Goal: Browse casually

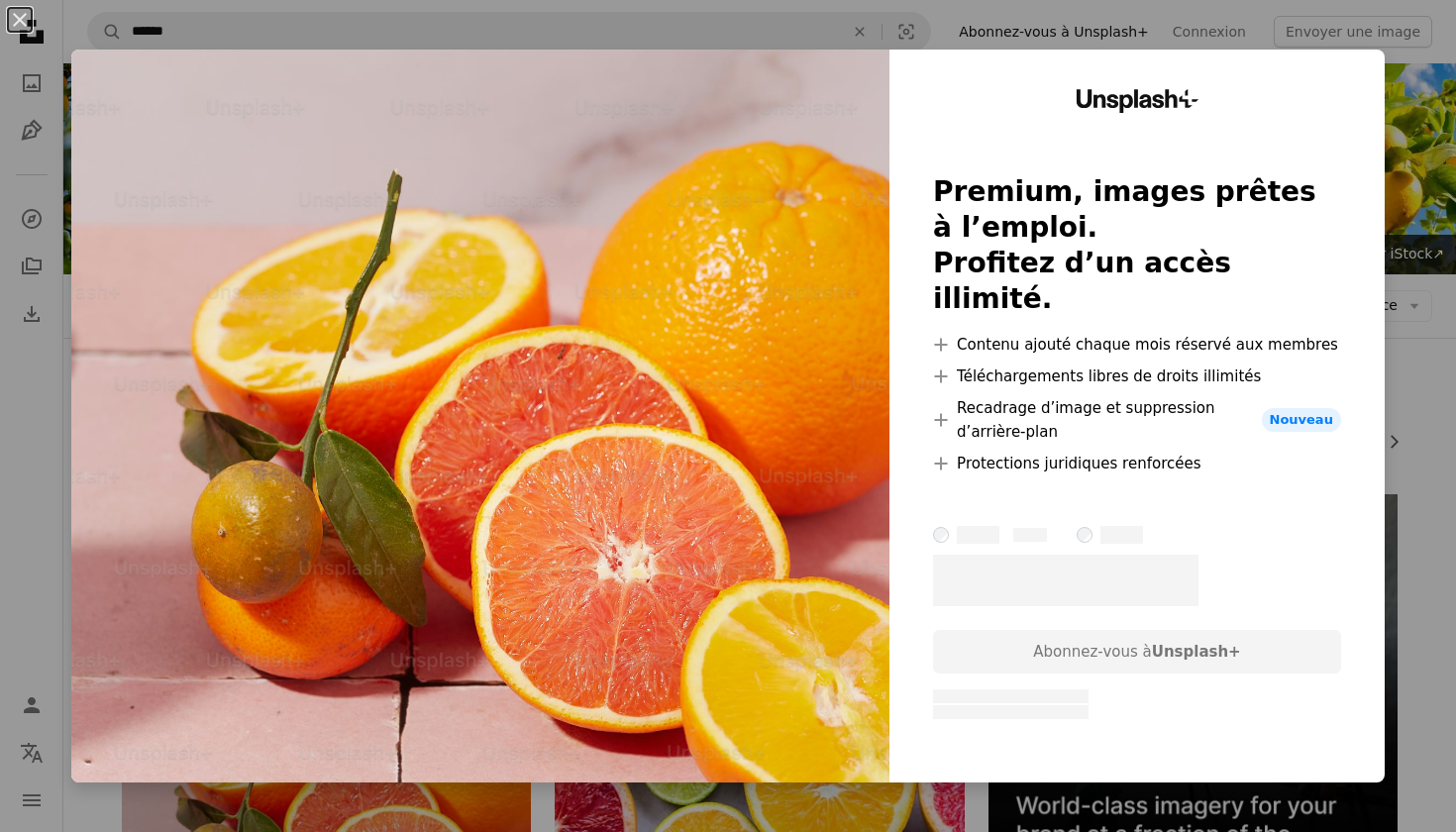
scroll to position [437, 0]
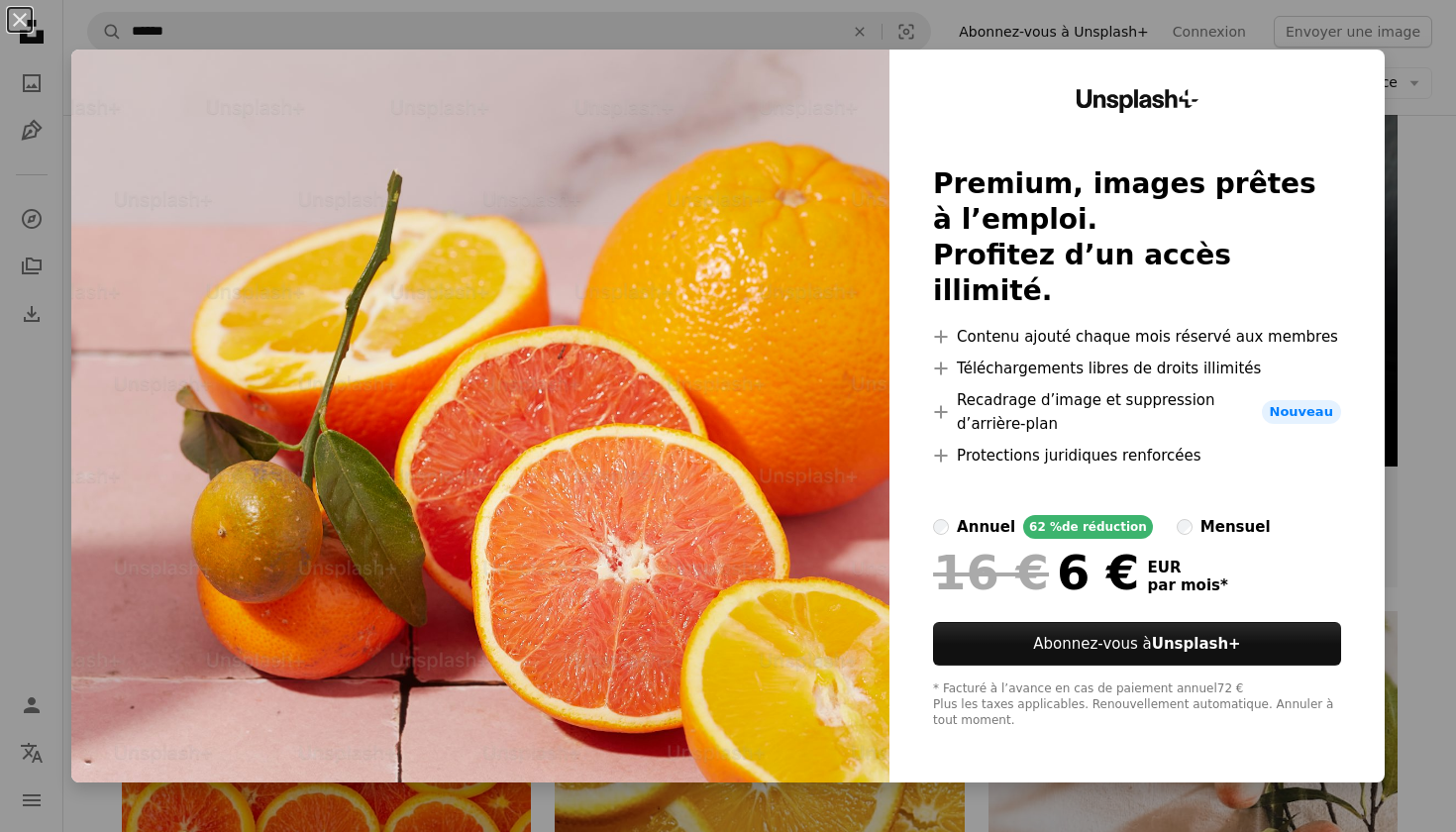
click at [841, 828] on div "An X shape Unsplash+ Premium, images prêtes à l’emploi. Profitez d’un accès ill…" at bounding box center [728, 416] width 1456 height 832
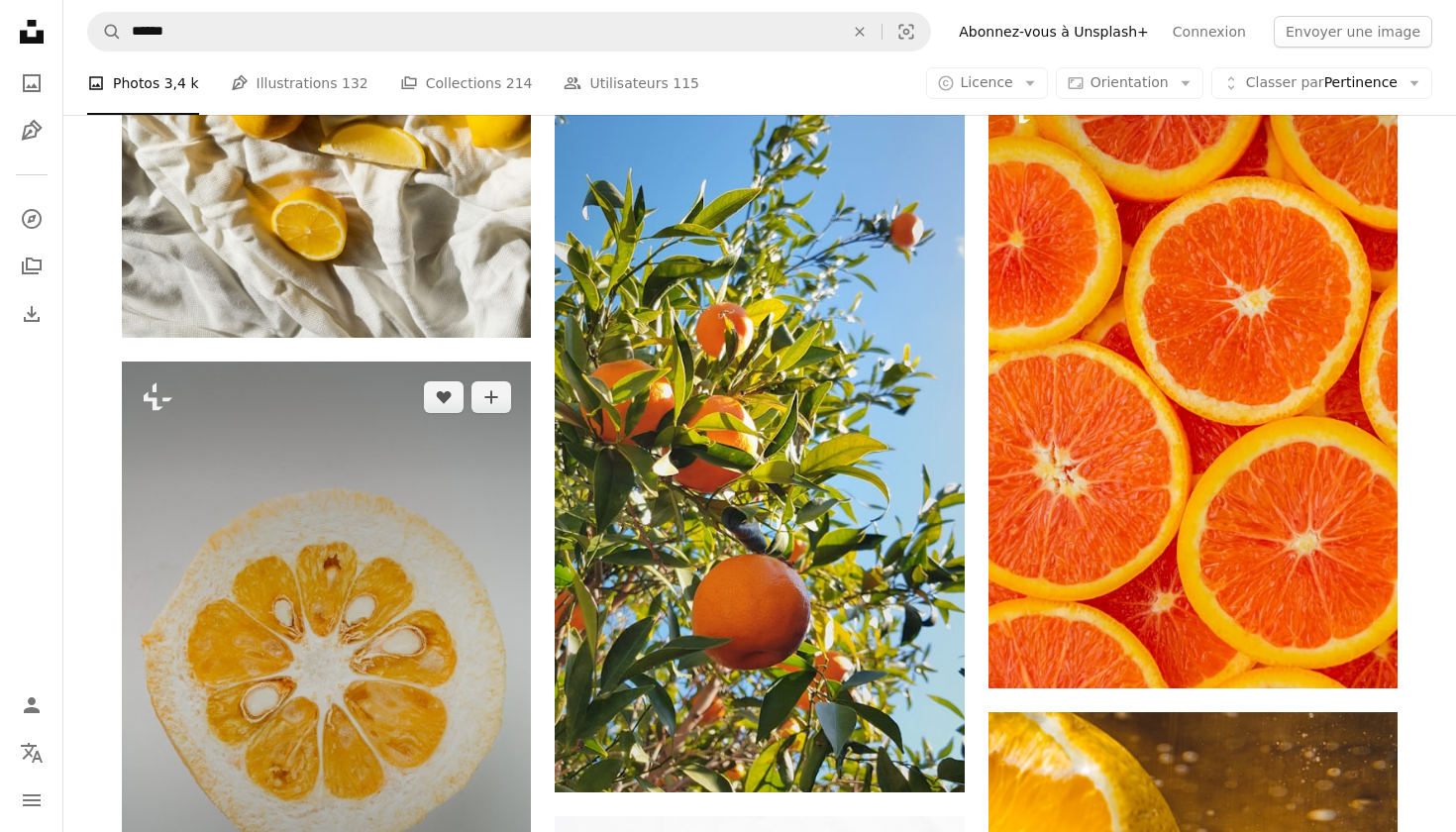
scroll to position [2998, 0]
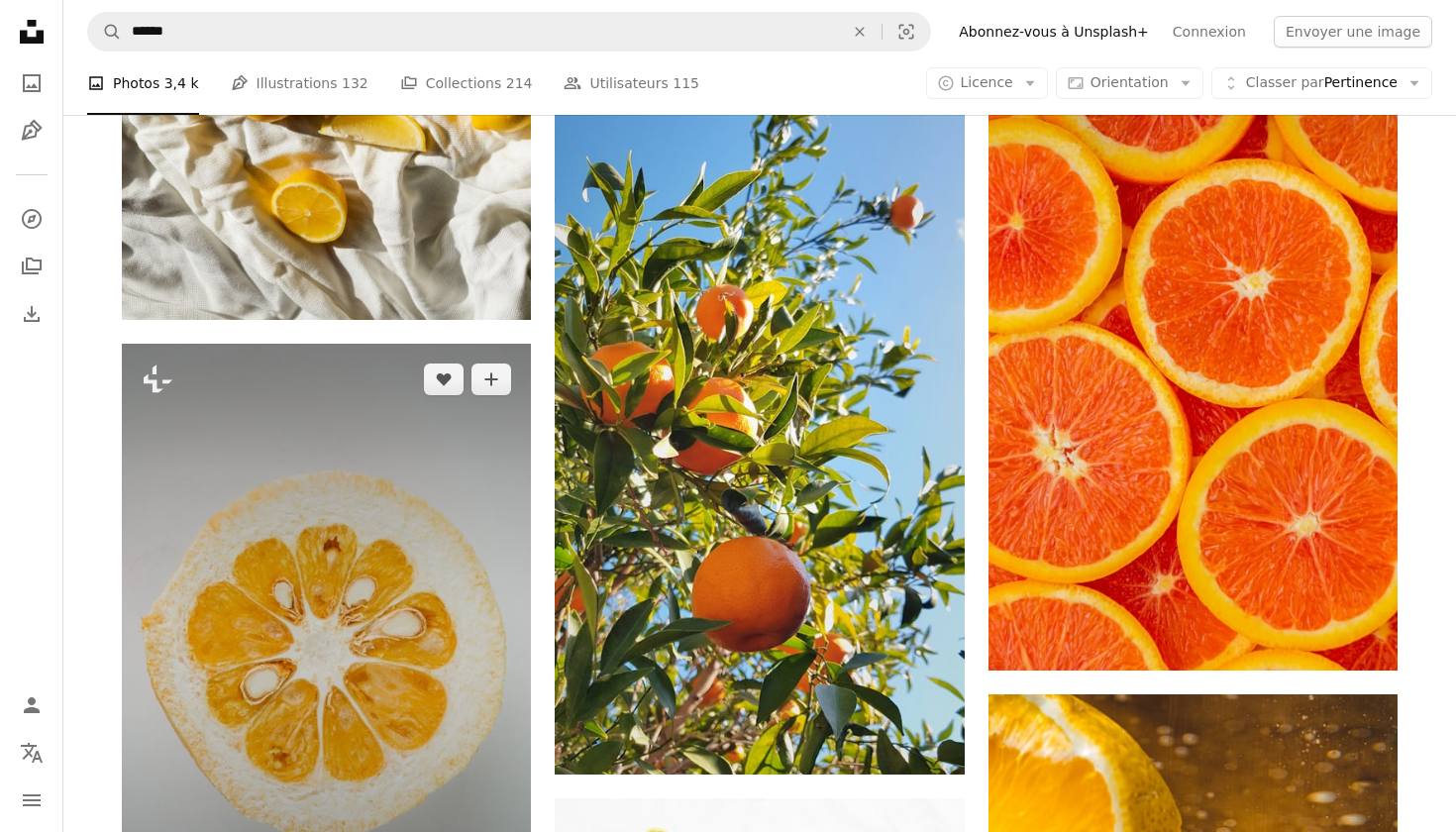
click at [375, 407] on img at bounding box center [326, 650] width 409 height 614
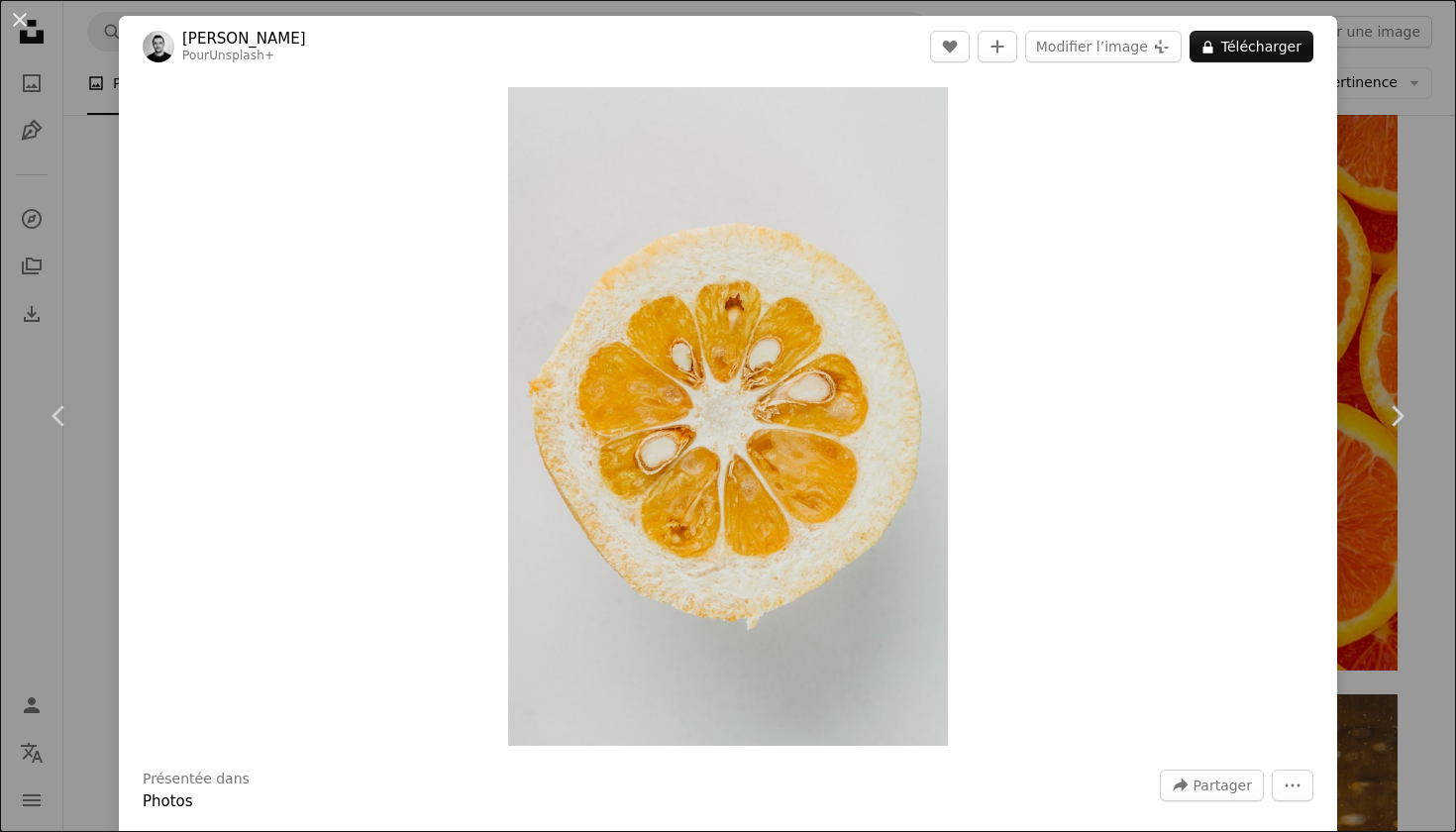
click at [1347, 318] on div "An X shape Chevron left Chevron right [PERSON_NAME] Pour Unsplash+ A heart A pl…" at bounding box center [728, 416] width 1456 height 832
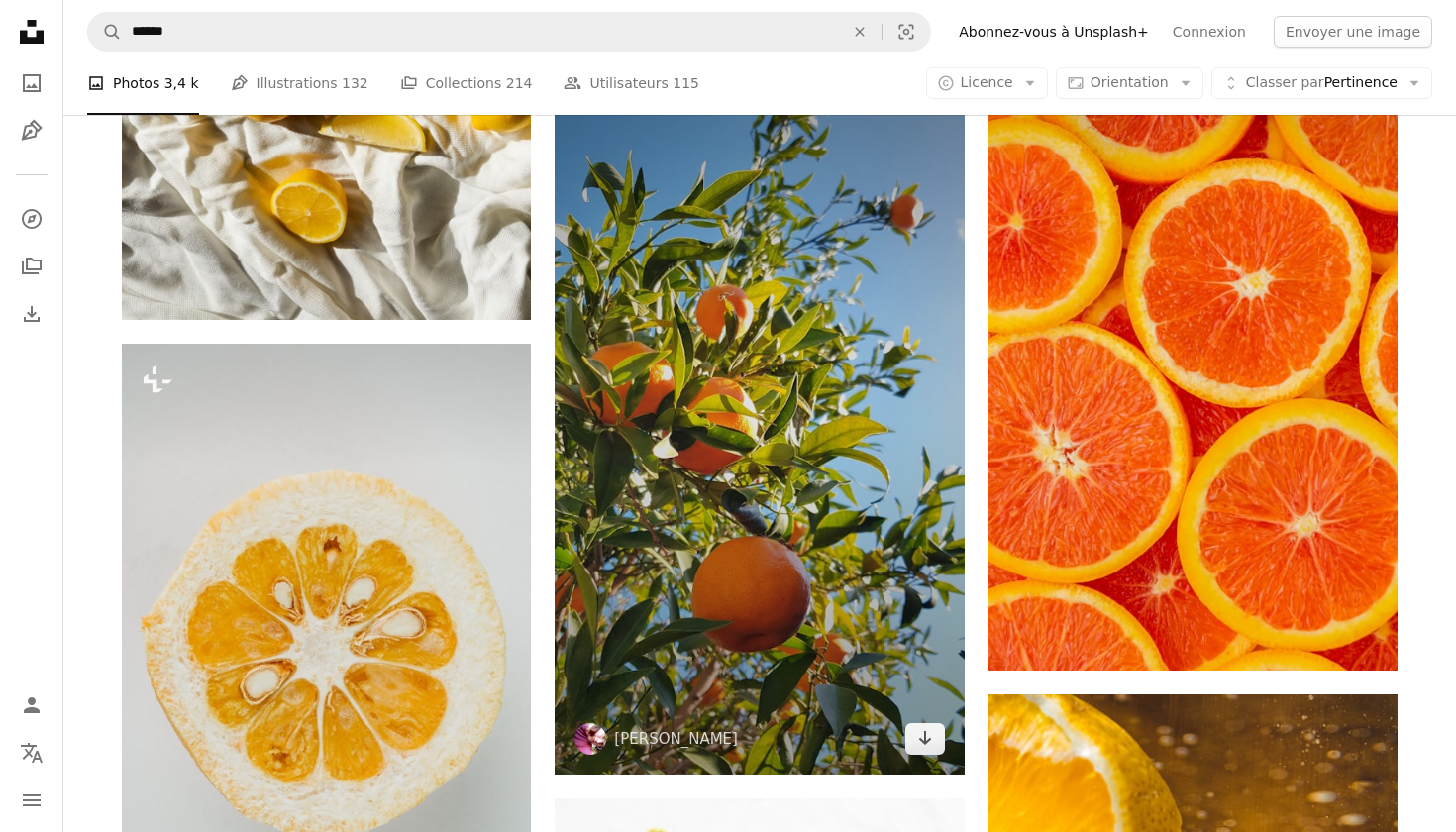
click at [859, 346] on img at bounding box center [758, 411] width 409 height 728
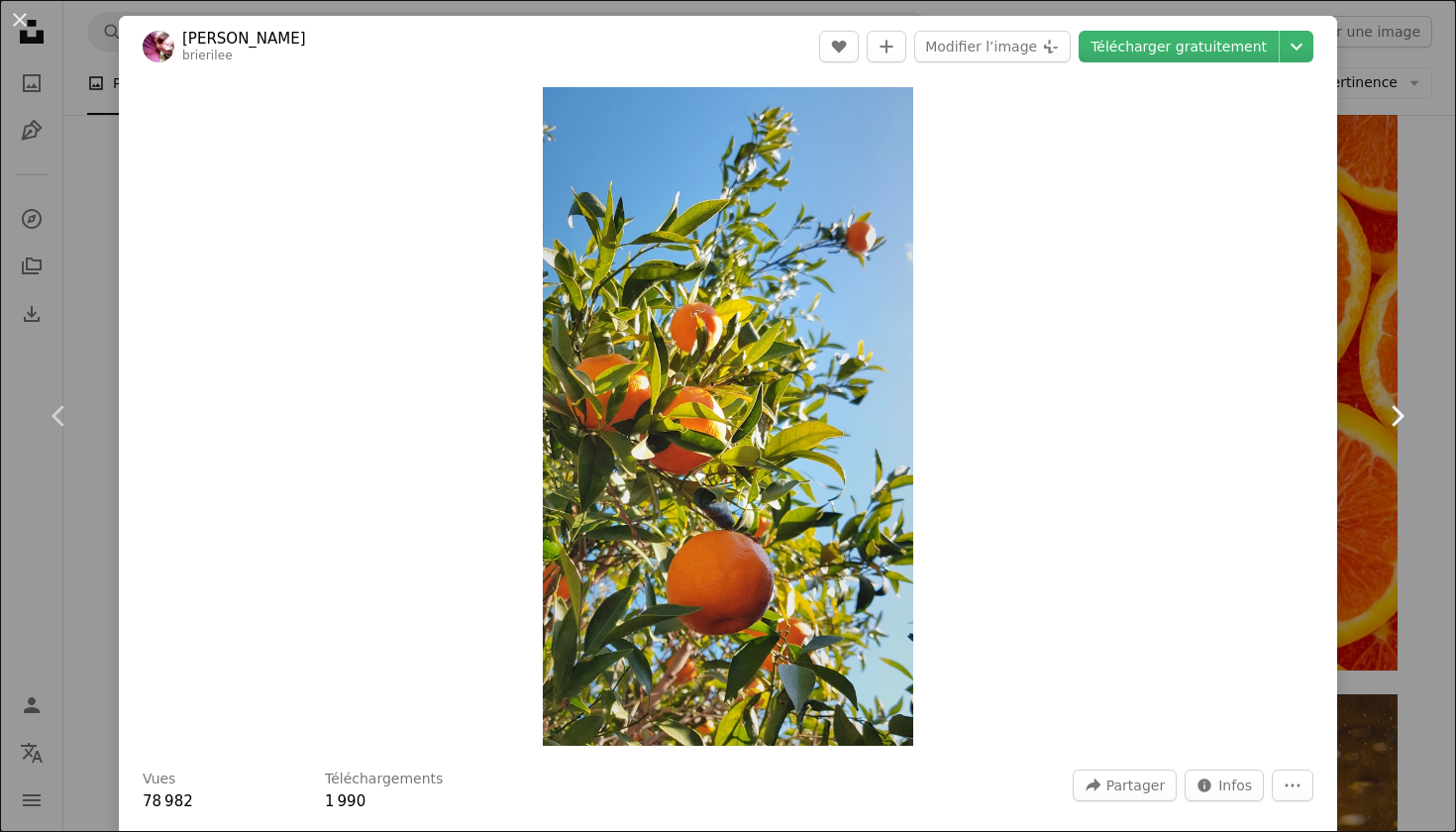
click at [1379, 509] on link "Chevron right" at bounding box center [1397, 416] width 119 height 190
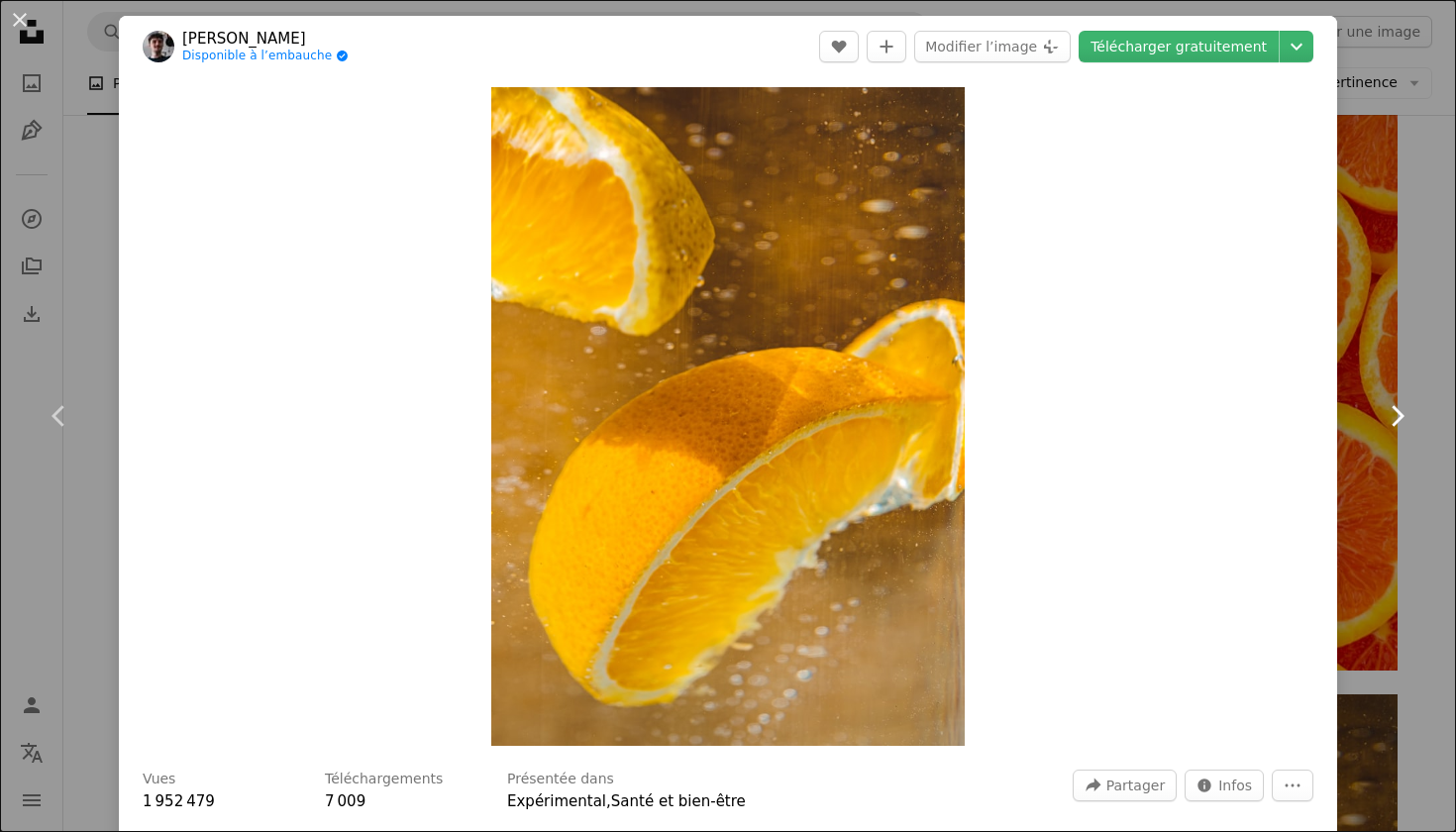
click at [1382, 477] on link "Chevron right" at bounding box center [1397, 416] width 119 height 190
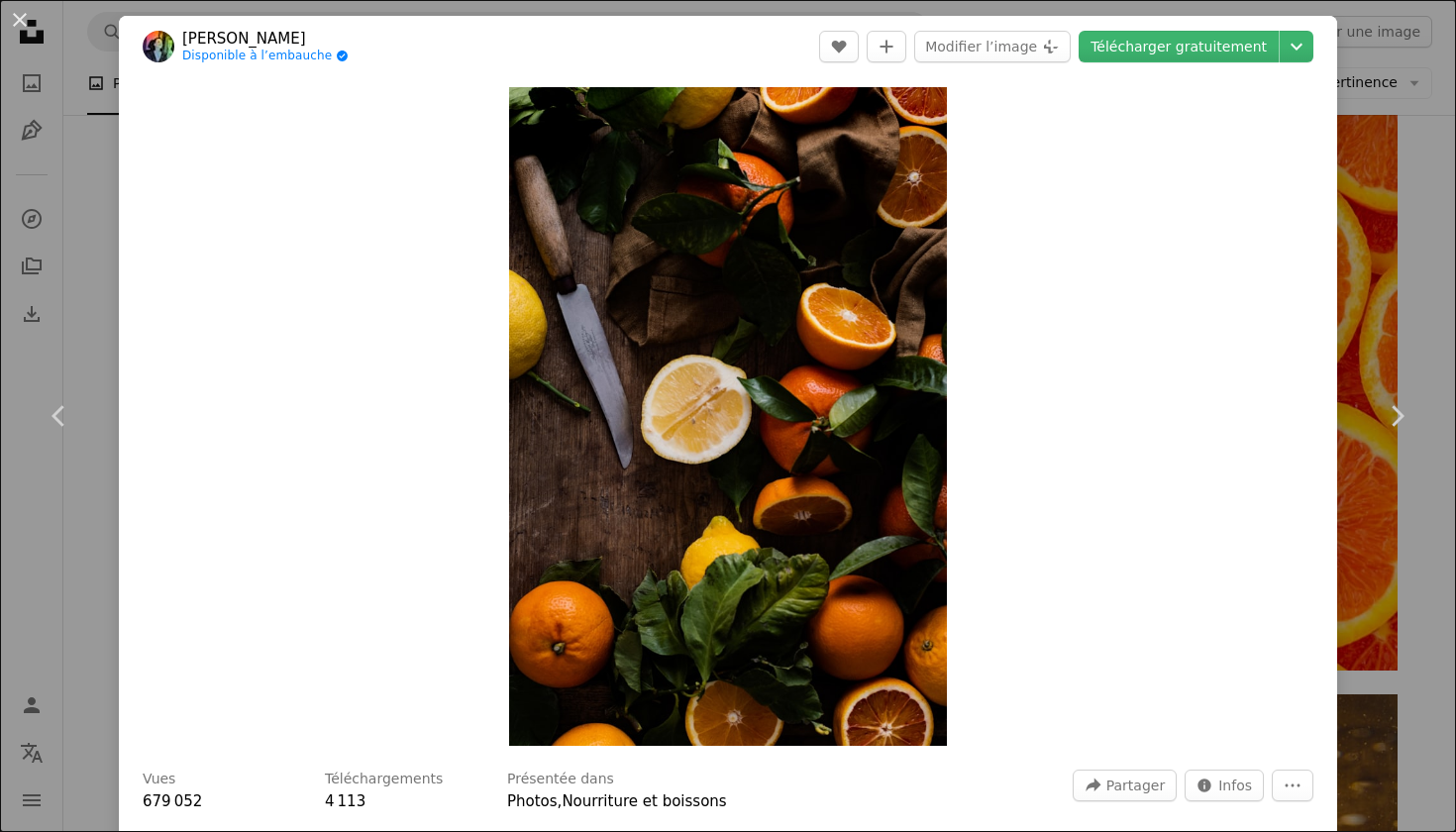
click at [438, 135] on div "Zoom in" at bounding box center [728, 416] width 1219 height 678
click at [479, 152] on div "Zoom in" at bounding box center [728, 416] width 1219 height 678
click at [1399, 436] on link "Chevron right" at bounding box center [1397, 416] width 119 height 190
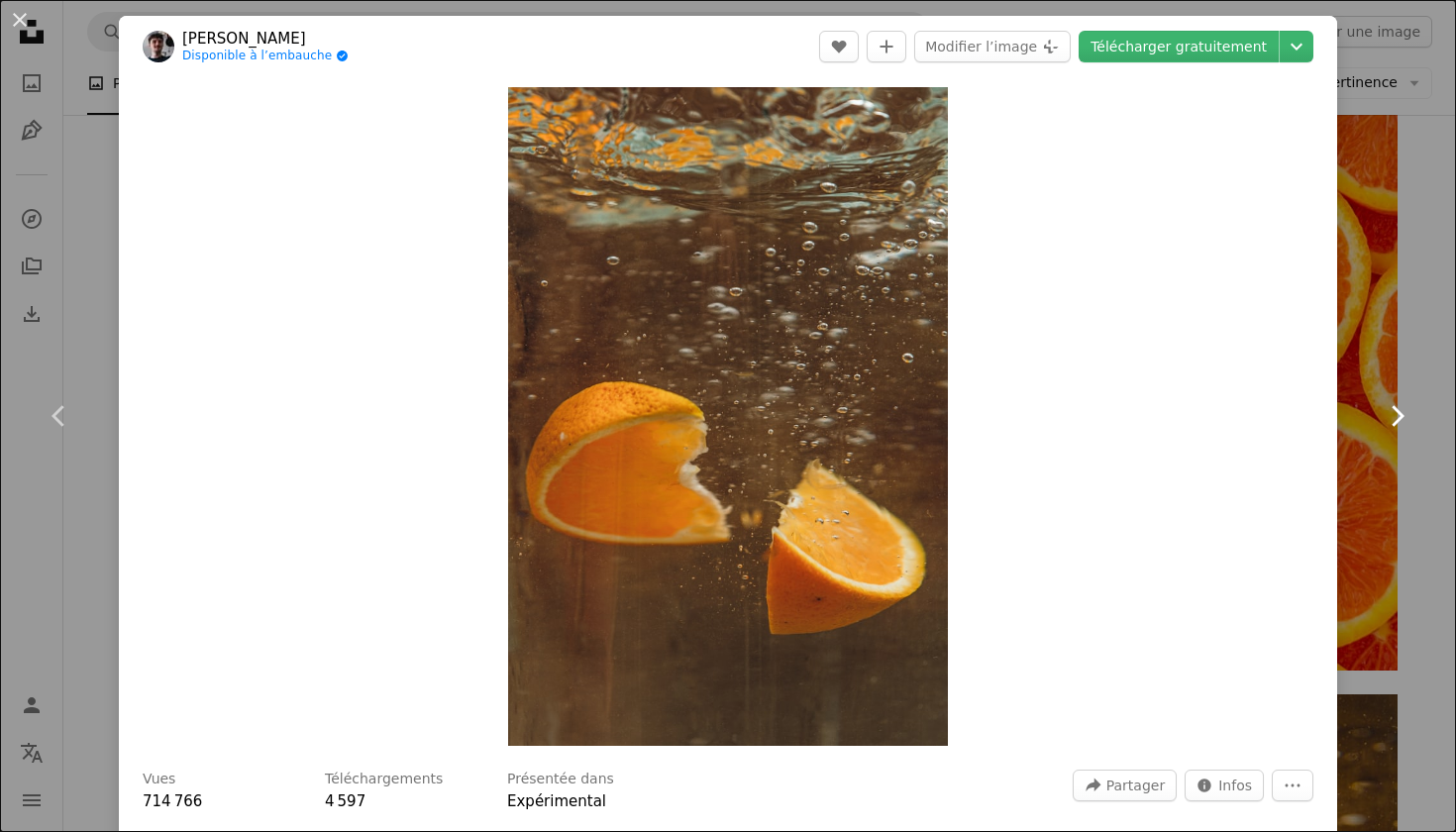
click at [1402, 428] on icon "Chevron right" at bounding box center [1397, 416] width 32 height 32
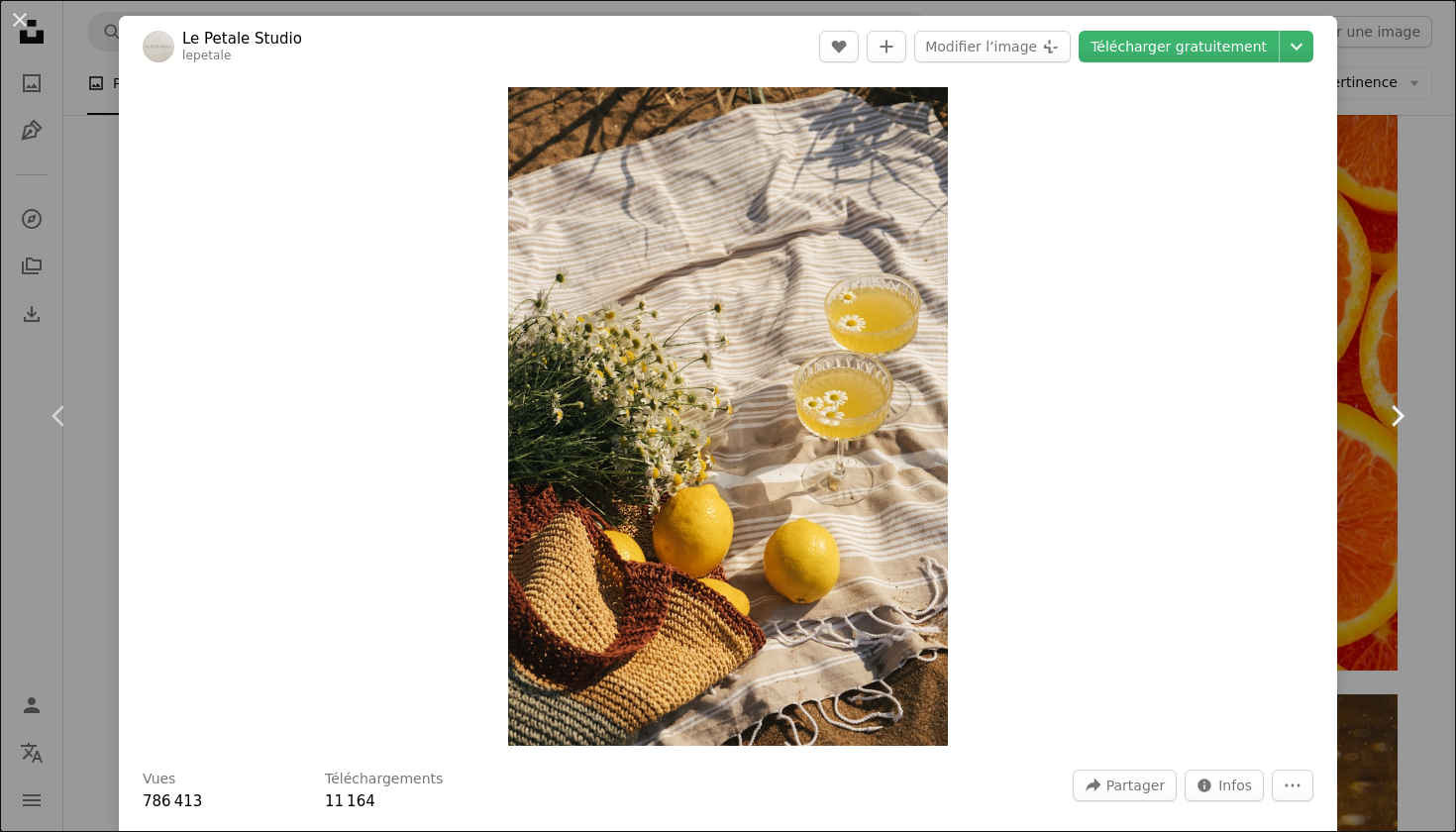
click at [1402, 428] on icon "Chevron right" at bounding box center [1397, 416] width 32 height 32
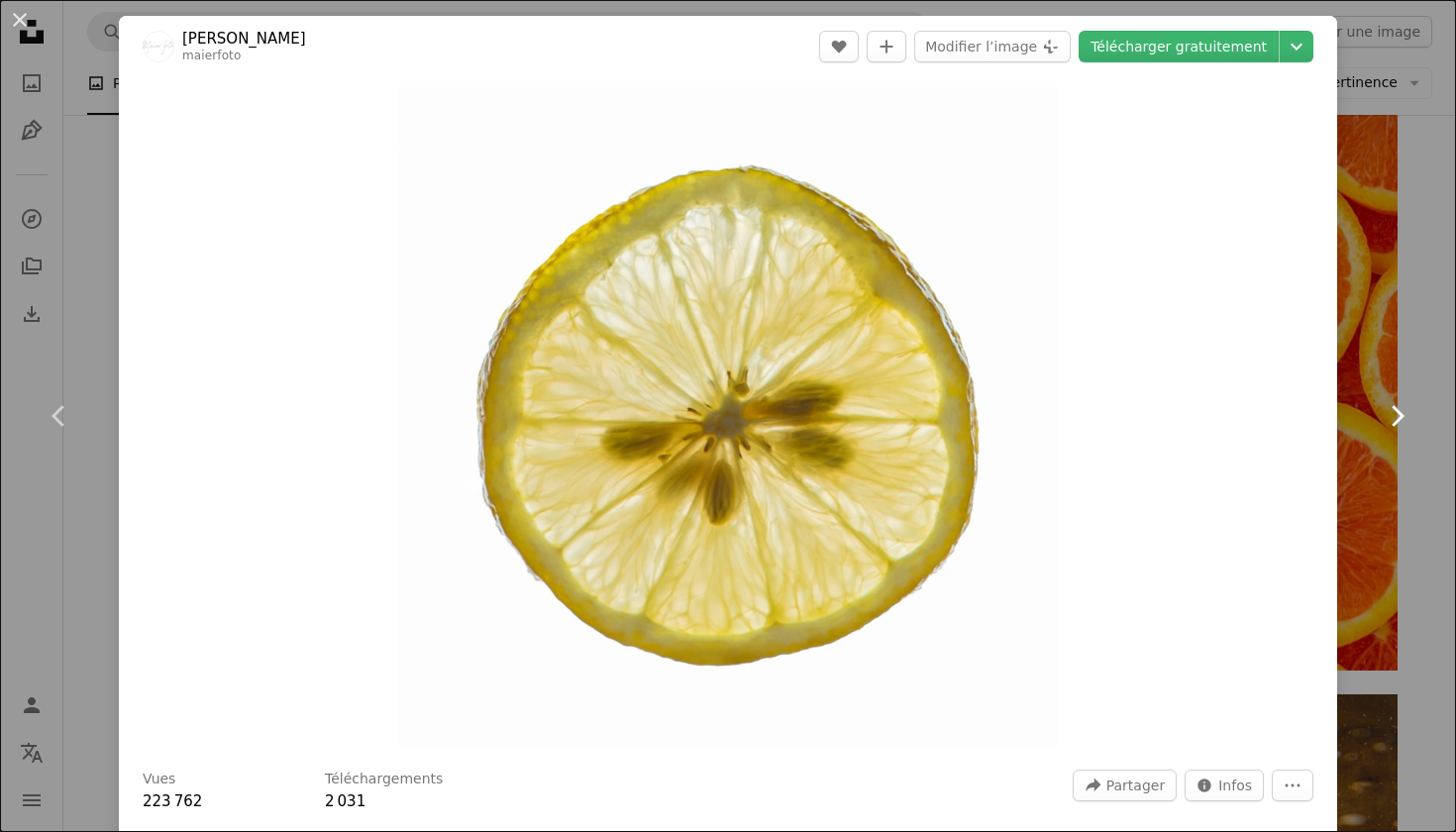
click at [1402, 428] on icon "Chevron right" at bounding box center [1397, 416] width 32 height 32
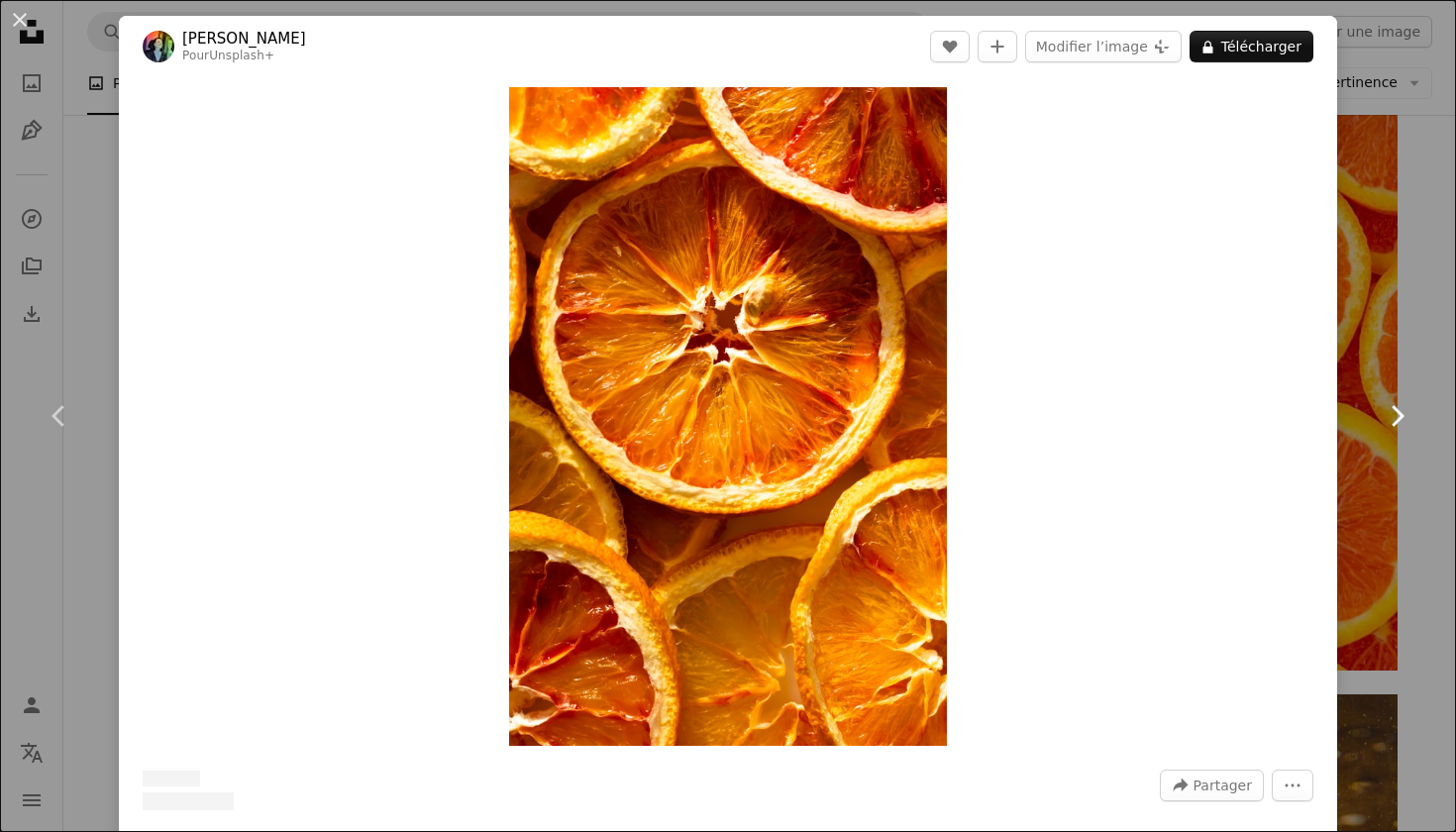
click at [1402, 428] on icon "Chevron right" at bounding box center [1397, 416] width 32 height 32
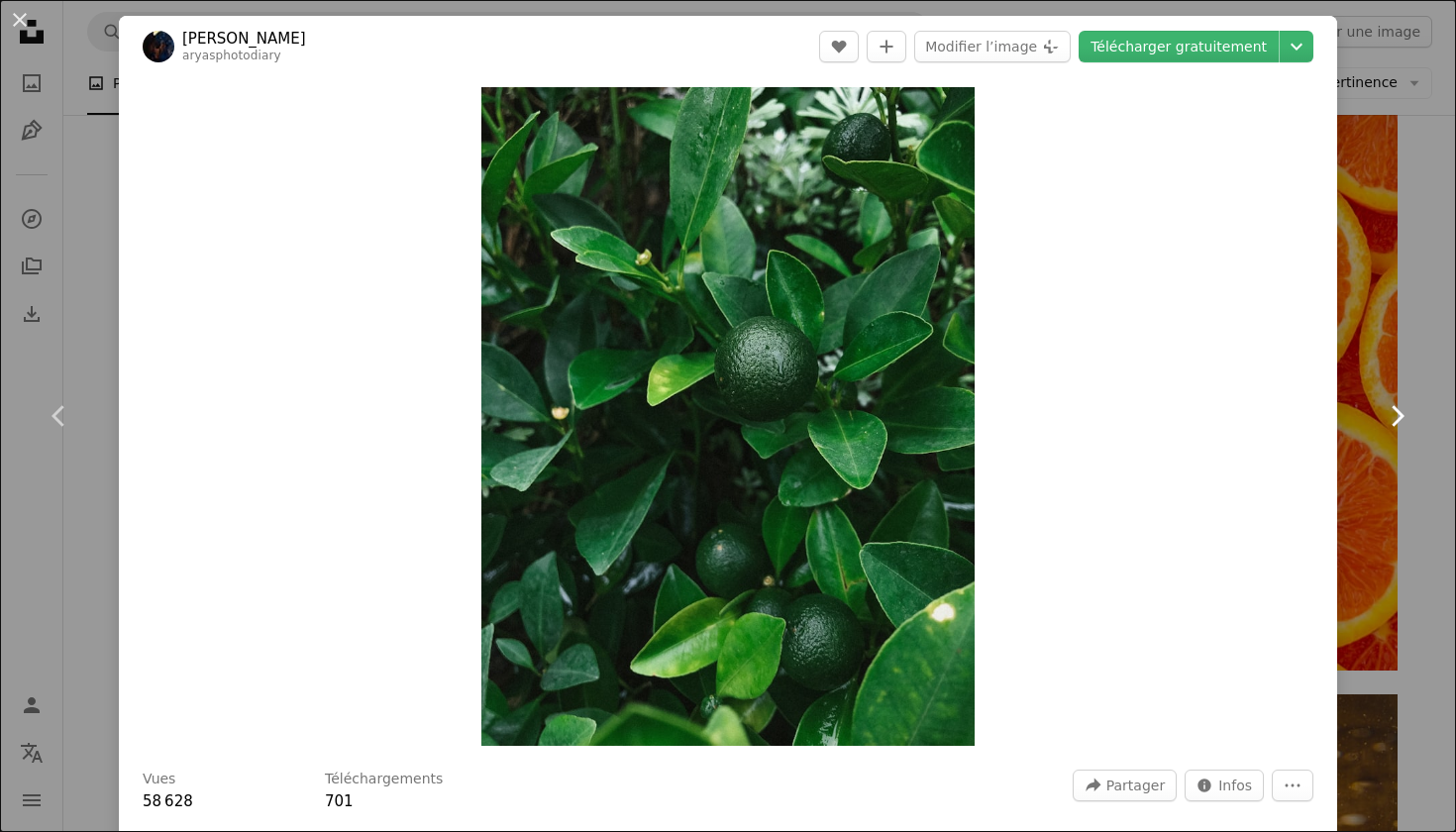
click at [1402, 428] on icon "Chevron right" at bounding box center [1397, 416] width 32 height 32
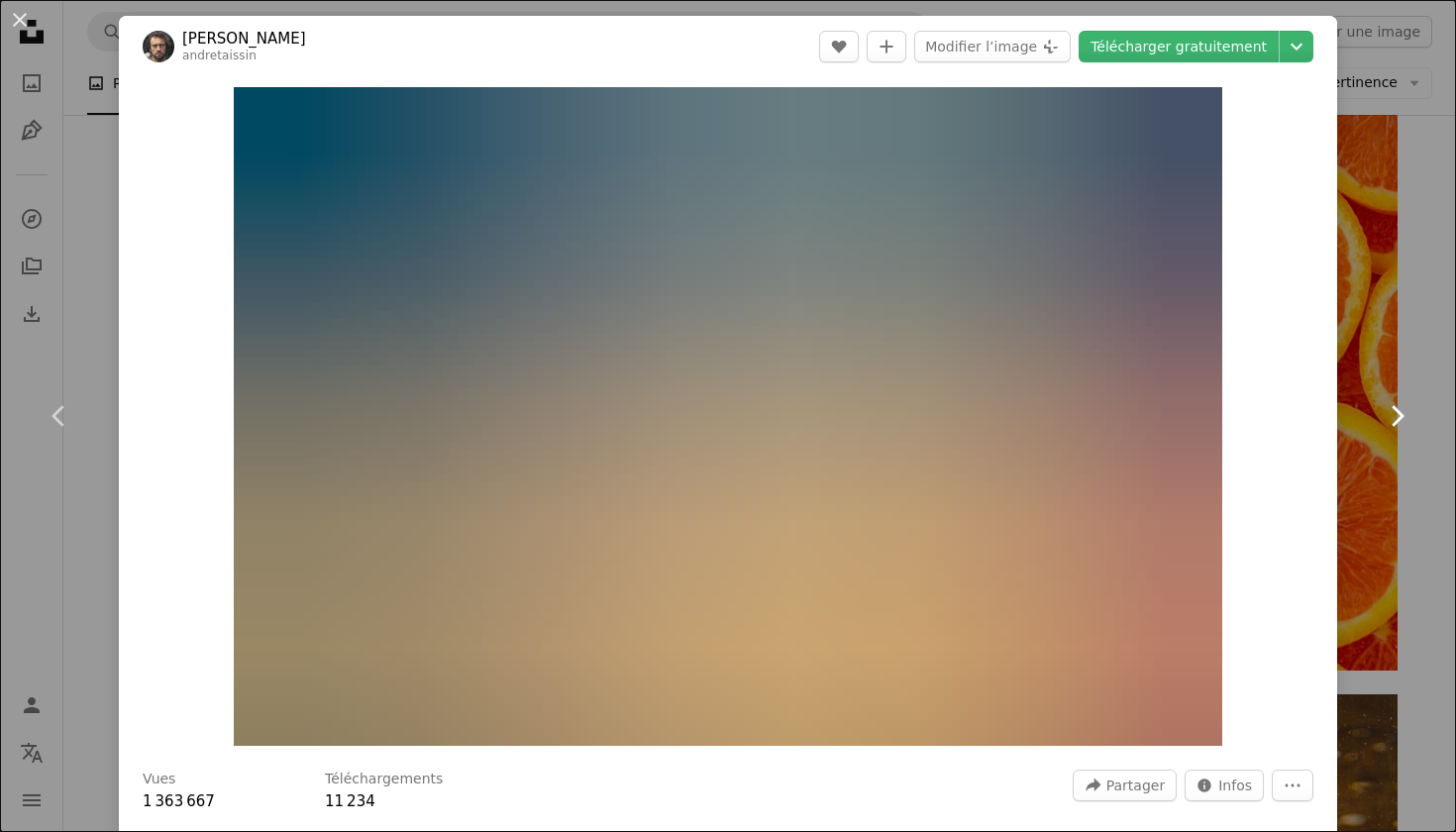
click at [1402, 428] on icon "Chevron right" at bounding box center [1397, 416] width 32 height 32
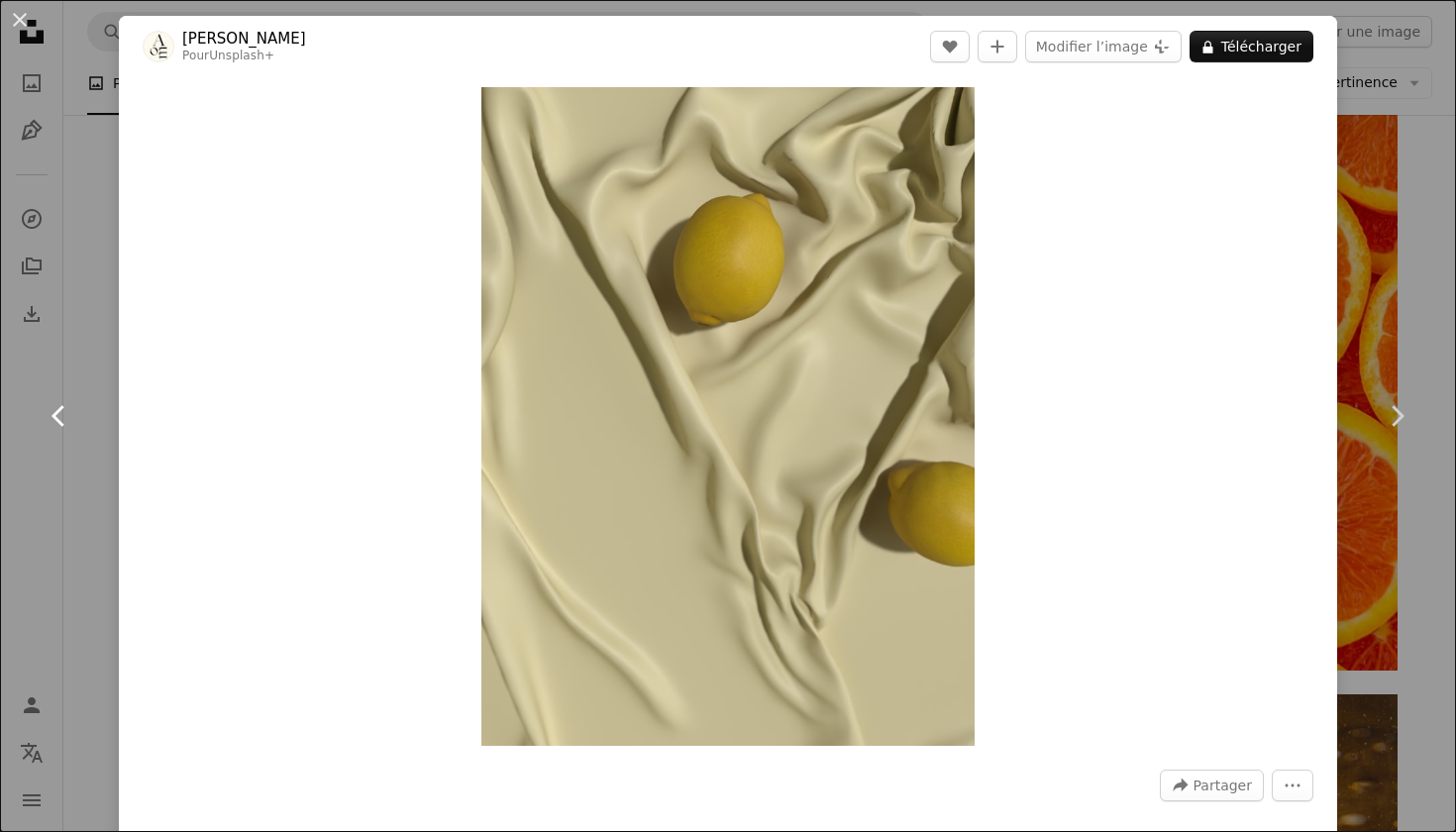
click at [58, 416] on icon "Chevron left" at bounding box center [60, 416] width 32 height 32
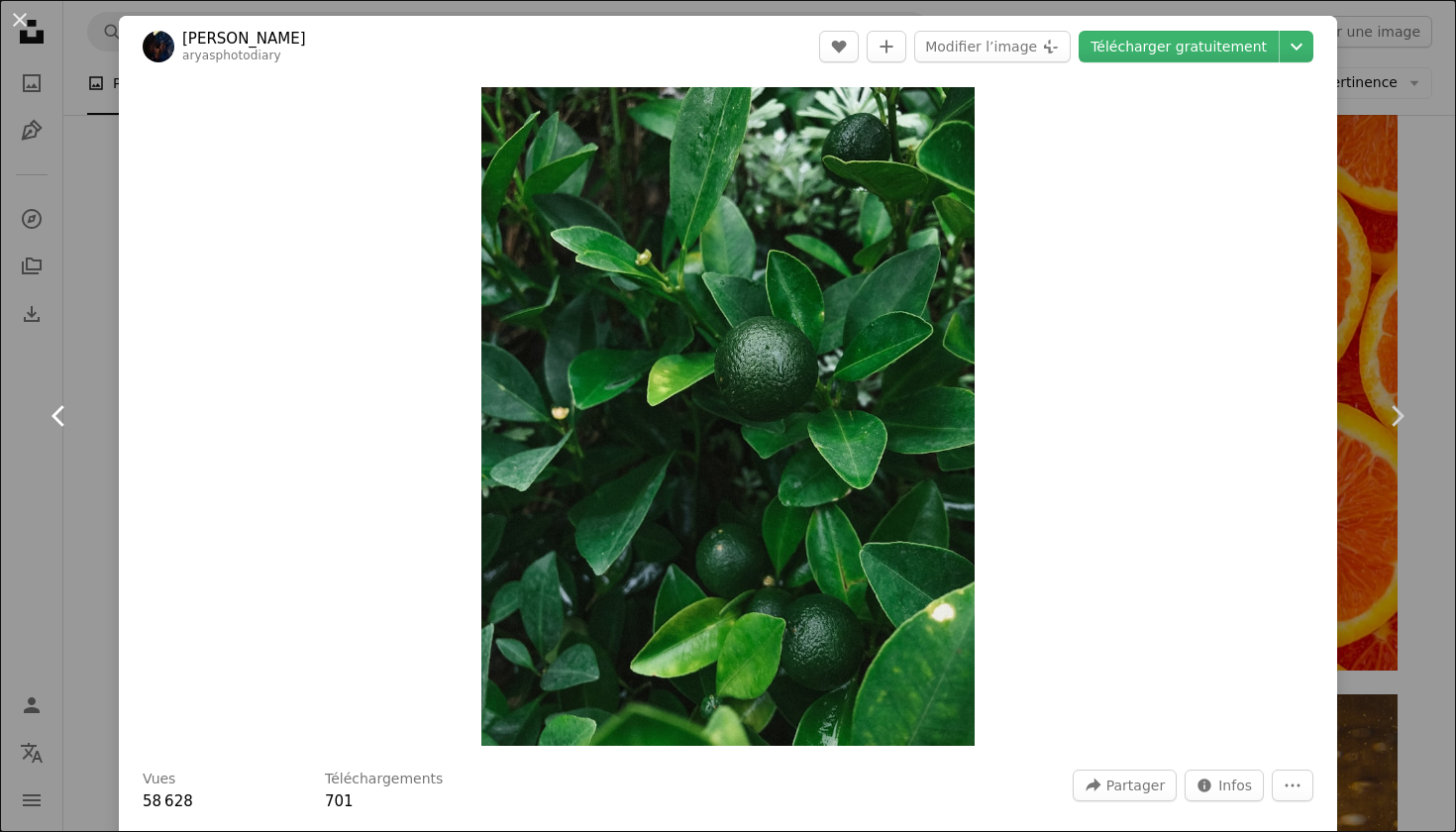
click at [58, 416] on icon "Chevron left" at bounding box center [60, 416] width 32 height 32
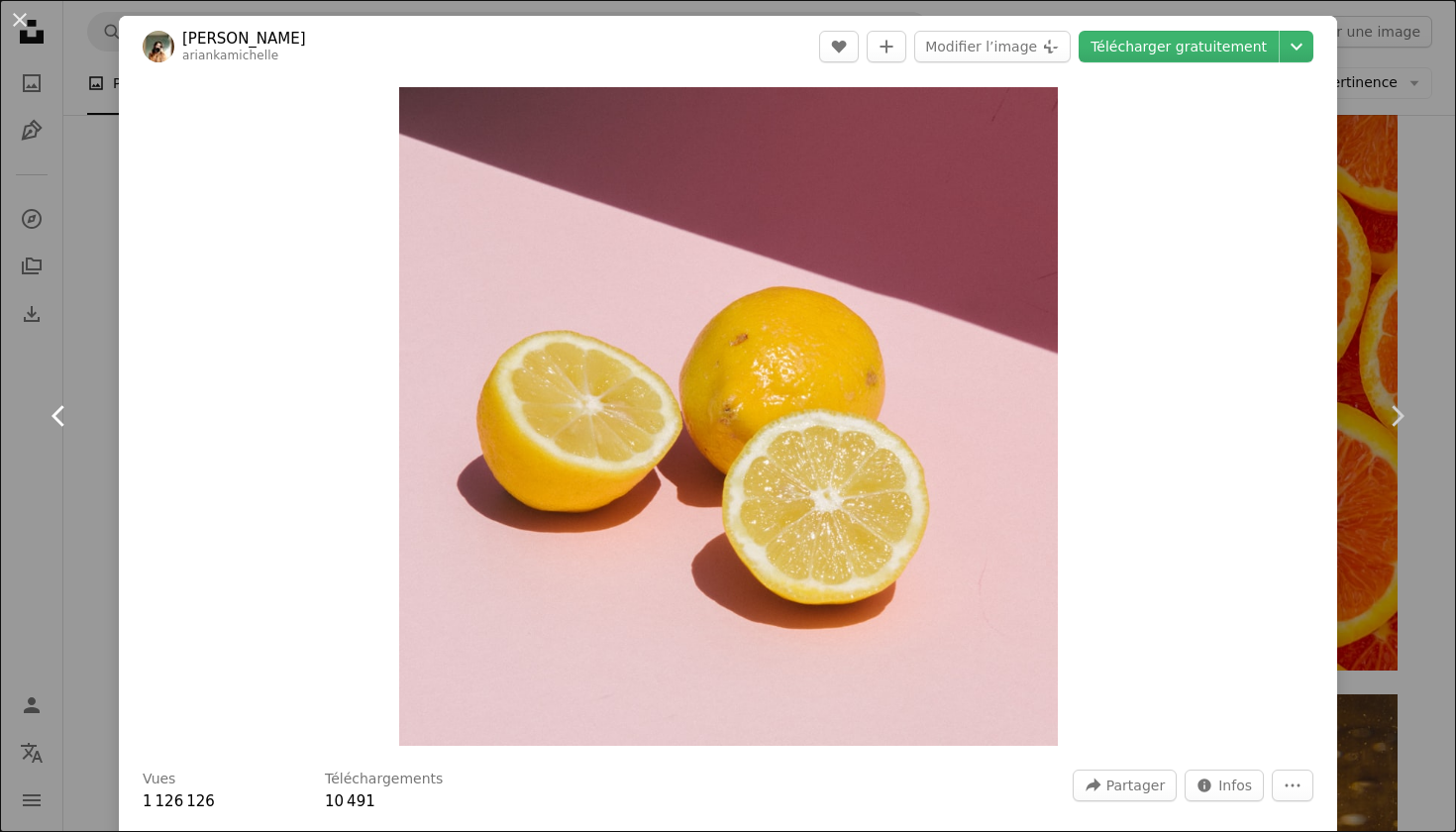
click at [58, 416] on icon "Chevron left" at bounding box center [60, 416] width 32 height 32
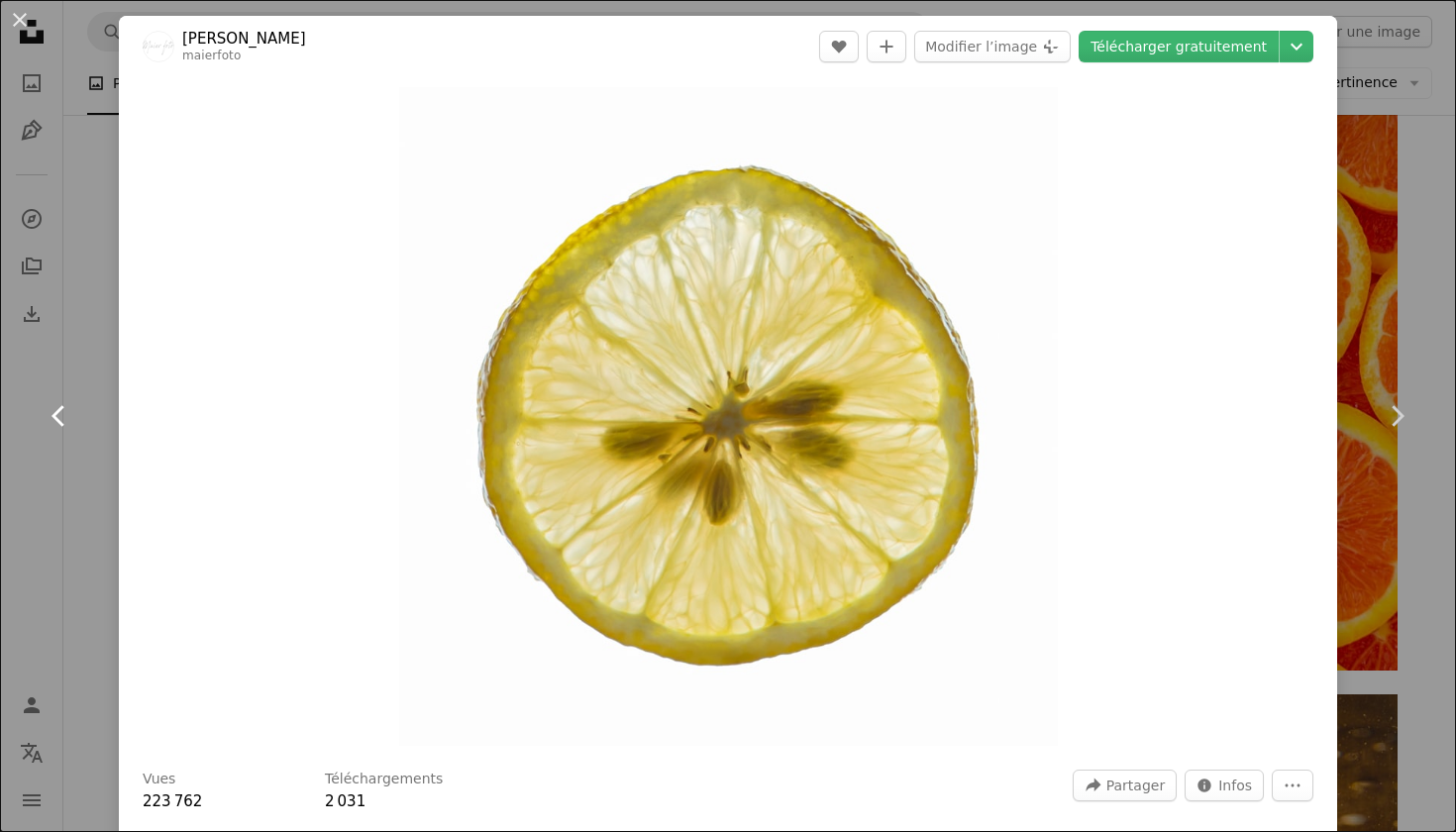
click at [58, 416] on icon "Chevron left" at bounding box center [60, 416] width 32 height 32
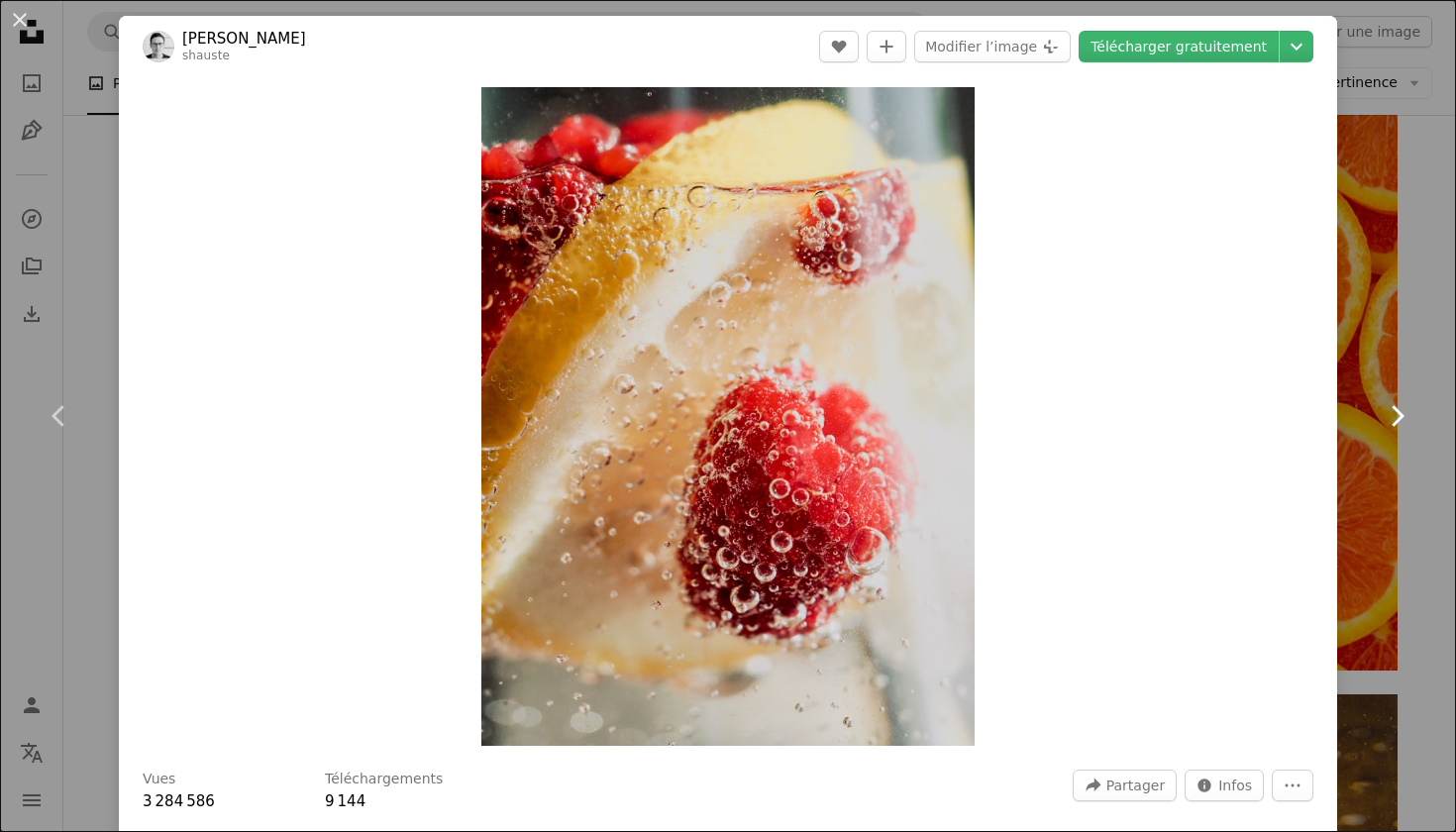
click at [1399, 372] on link "Chevron right" at bounding box center [1397, 416] width 119 height 190
